Goal: Communication & Community: Connect with others

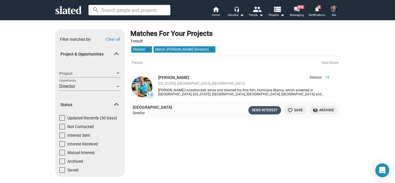
click at [261, 110] on div "Send Interest" at bounding box center [265, 110] width 26 height 6
click at [139, 86] on img at bounding box center [142, 86] width 21 height 21
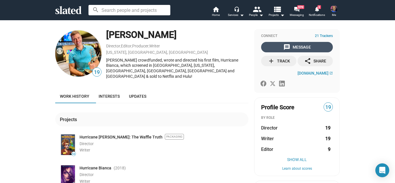
click at [311, 45] on span "message Message" at bounding box center [296, 47] width 69 height 10
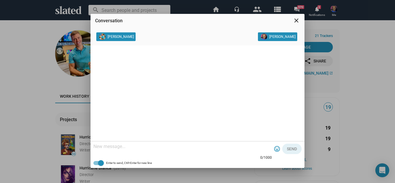
click at [115, 148] on textarea at bounding box center [182, 147] width 178 height 6
type textarea "Hi [PERSON_NAME],"
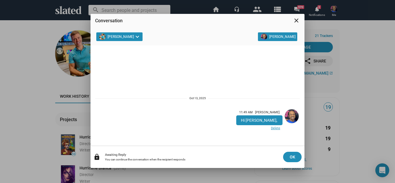
click at [275, 128] on link "Delete" at bounding box center [259, 128] width 46 height 7
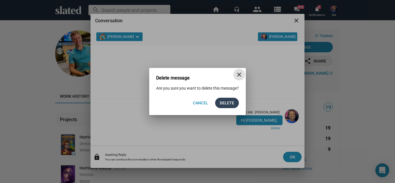
click at [227, 100] on span "Delete" at bounding box center [227, 103] width 14 height 10
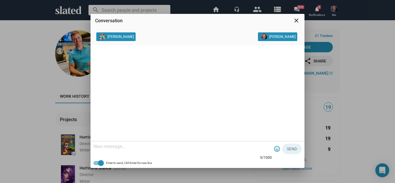
click at [114, 152] on div at bounding box center [182, 147] width 178 height 17
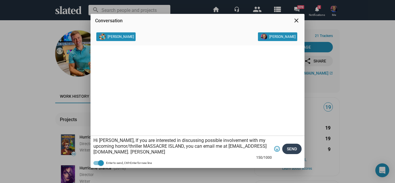
type textarea "Hi [PERSON_NAME], If you are interested in discussing possible involvement with…"
click at [293, 150] on span "Send" at bounding box center [292, 149] width 10 height 10
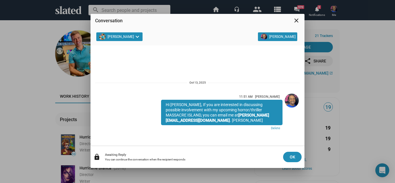
click at [296, 19] on mat-icon "close" at bounding box center [296, 20] width 7 height 7
